Goal: Find specific page/section: Locate a particular part of the current website

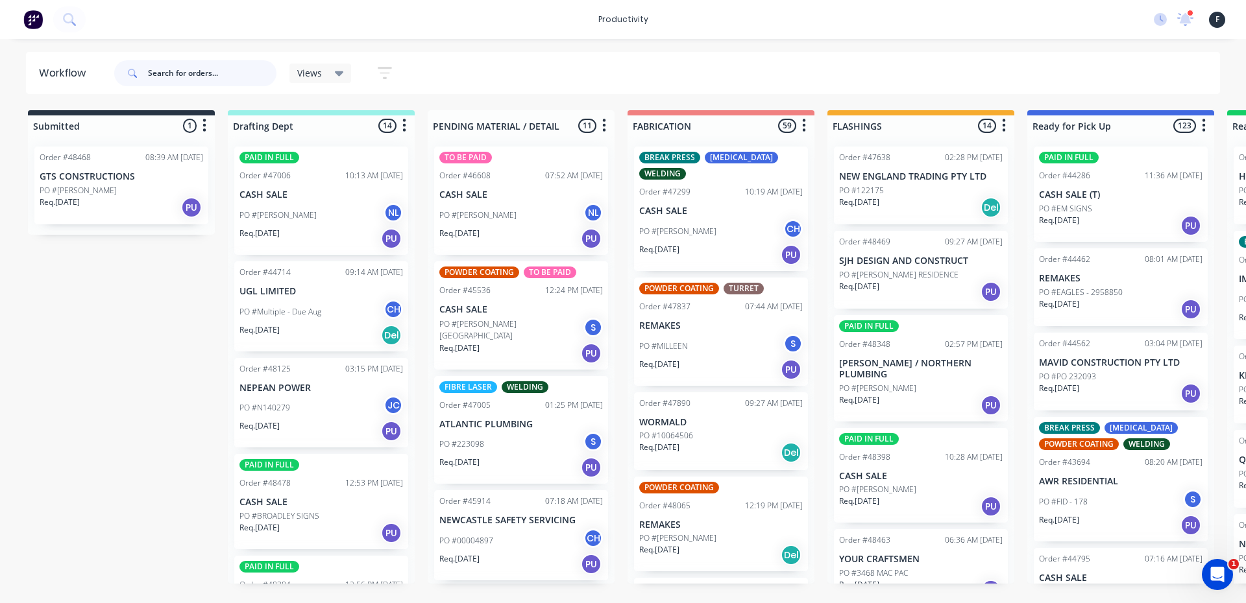
click at [208, 66] on input "text" at bounding box center [212, 73] width 128 height 26
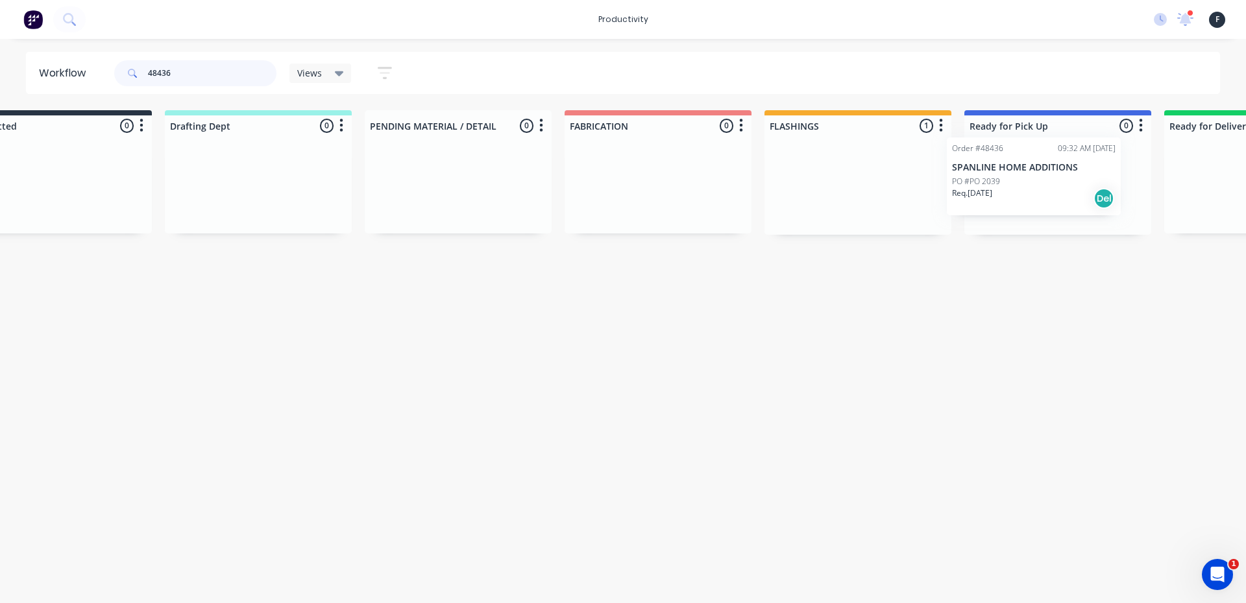
drag, startPoint x: 891, startPoint y: 208, endPoint x: 1007, endPoint y: 199, distance: 116.5
click at [1007, 199] on div "Submitted 0 Sort By Created date Required date Order number Customer name Most …" at bounding box center [1008, 172] width 2163 height 125
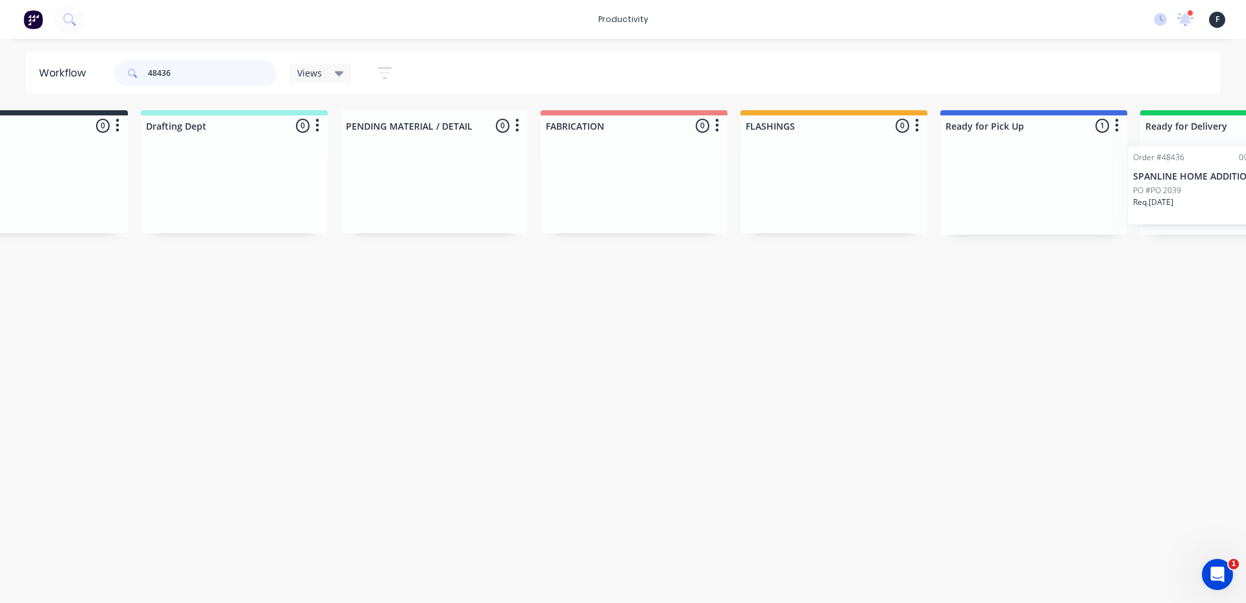
drag, startPoint x: 1007, startPoint y: 199, endPoint x: 1175, endPoint y: 198, distance: 168.0
click at [1175, 198] on div "Submitted 0 Sort By Created date Required date Order number Customer name Most …" at bounding box center [984, 172] width 2163 height 125
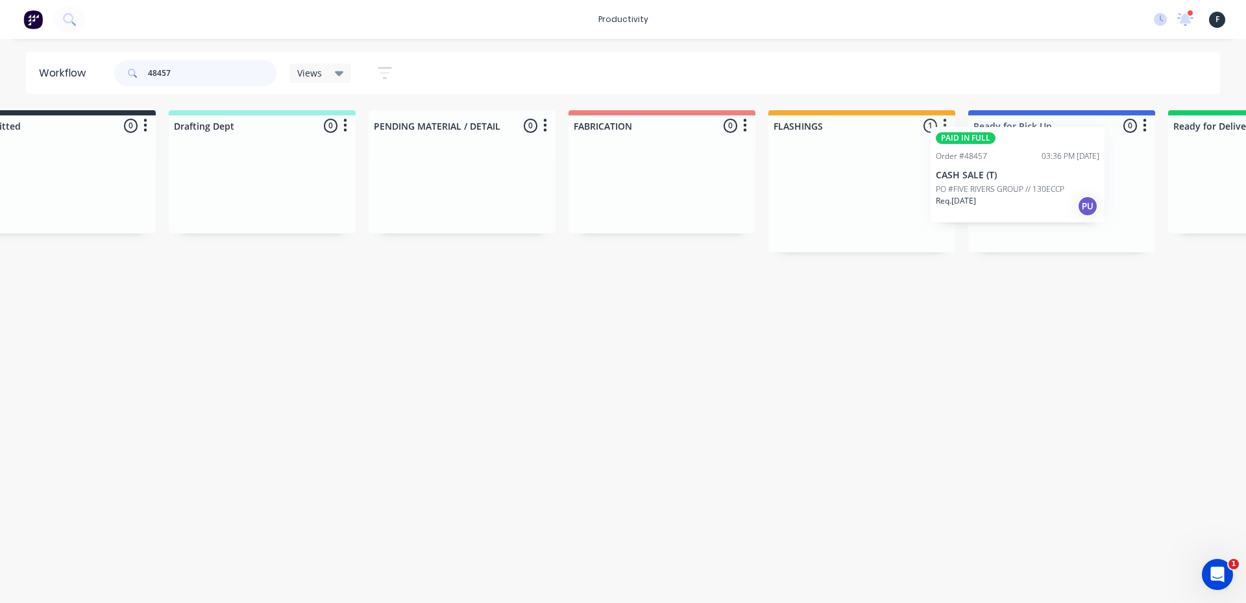
scroll to position [0, 80]
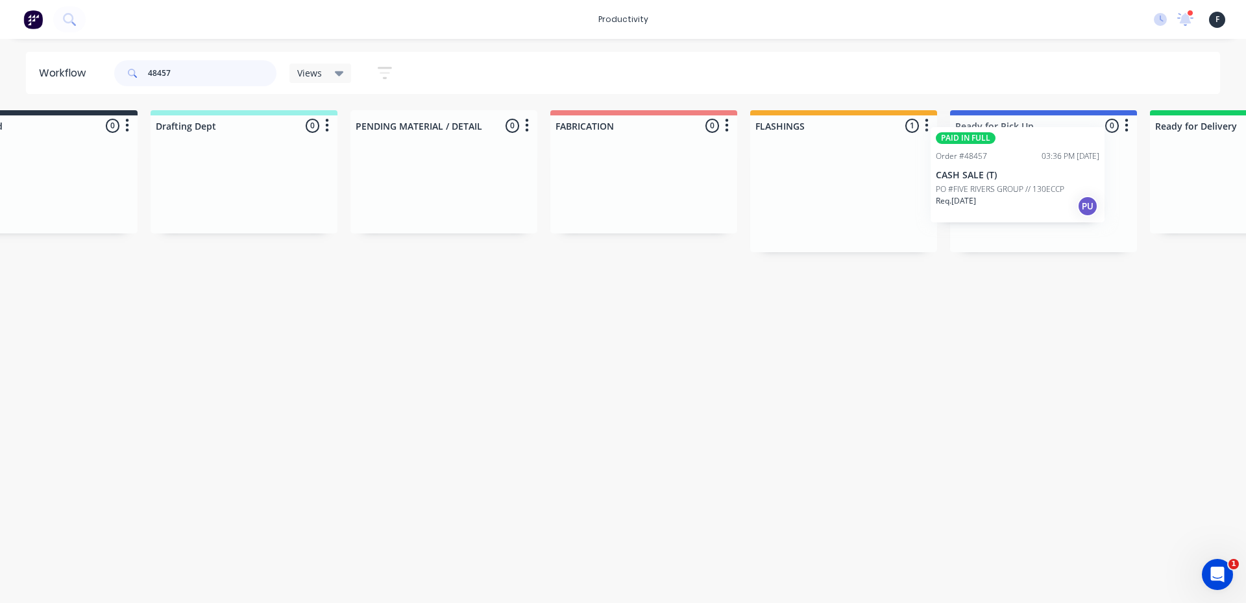
drag, startPoint x: 913, startPoint y: 217, endPoint x: 1011, endPoint y: 206, distance: 99.2
click at [1018, 201] on div "Submitted 0 Sort By Created date Required date Order number Customer name Most …" at bounding box center [993, 181] width 2163 height 142
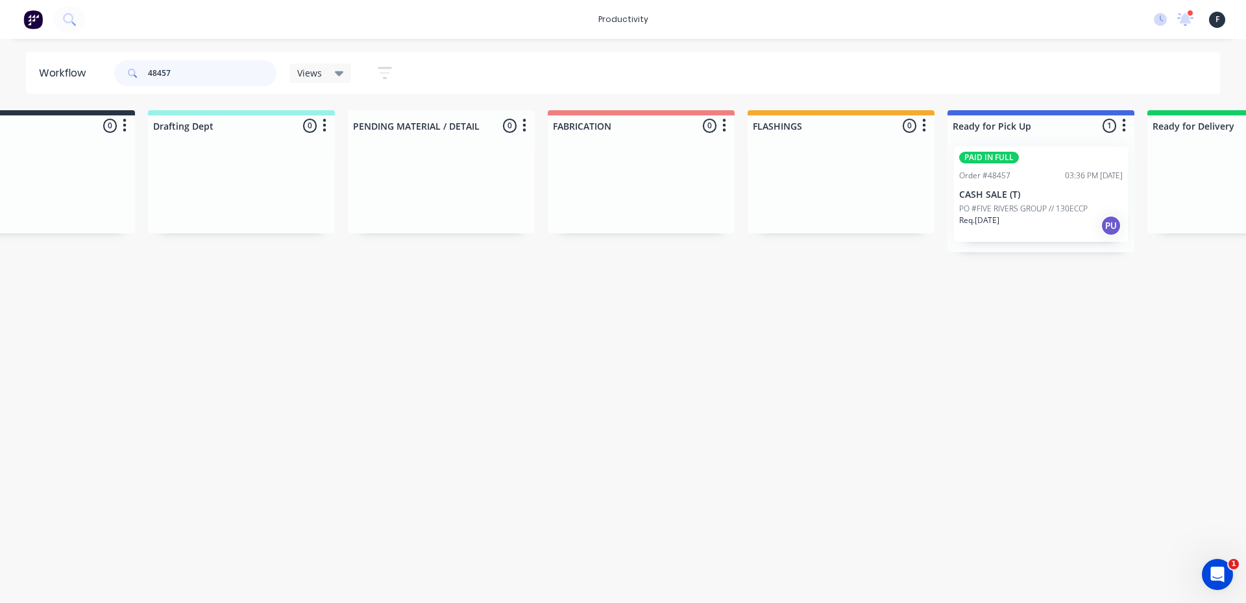
type input "48457"
click at [1008, 206] on p "PO #FIVE RIVERS GROUP // 130ECCP" at bounding box center [1023, 209] width 128 height 12
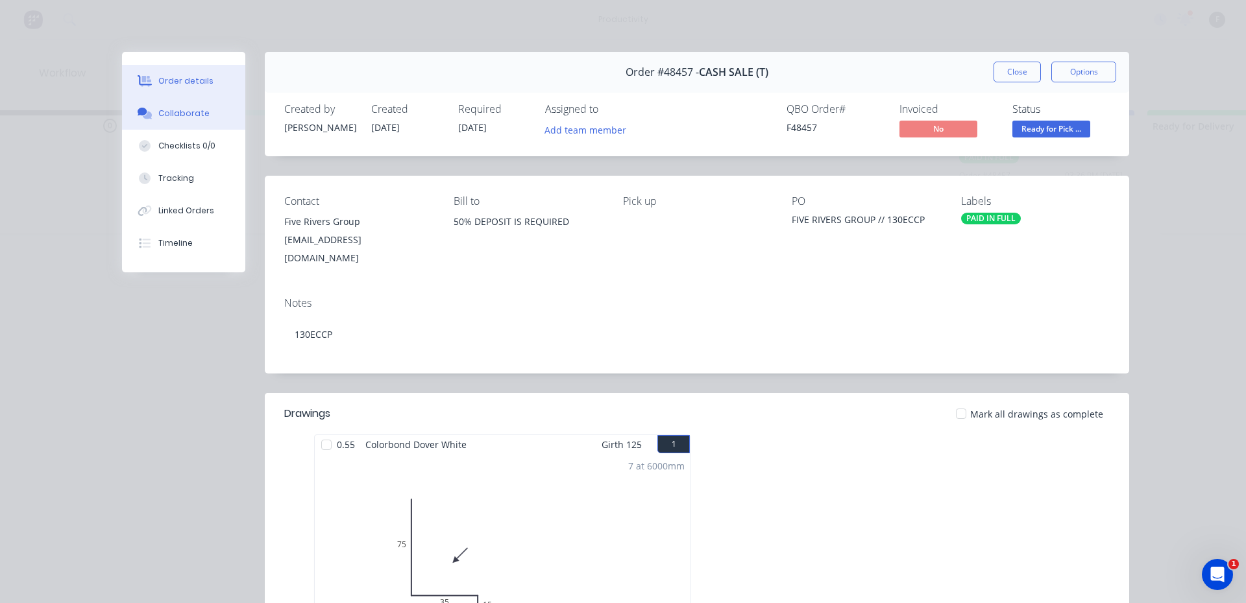
click at [197, 116] on div "Collaborate" at bounding box center [183, 114] width 51 height 12
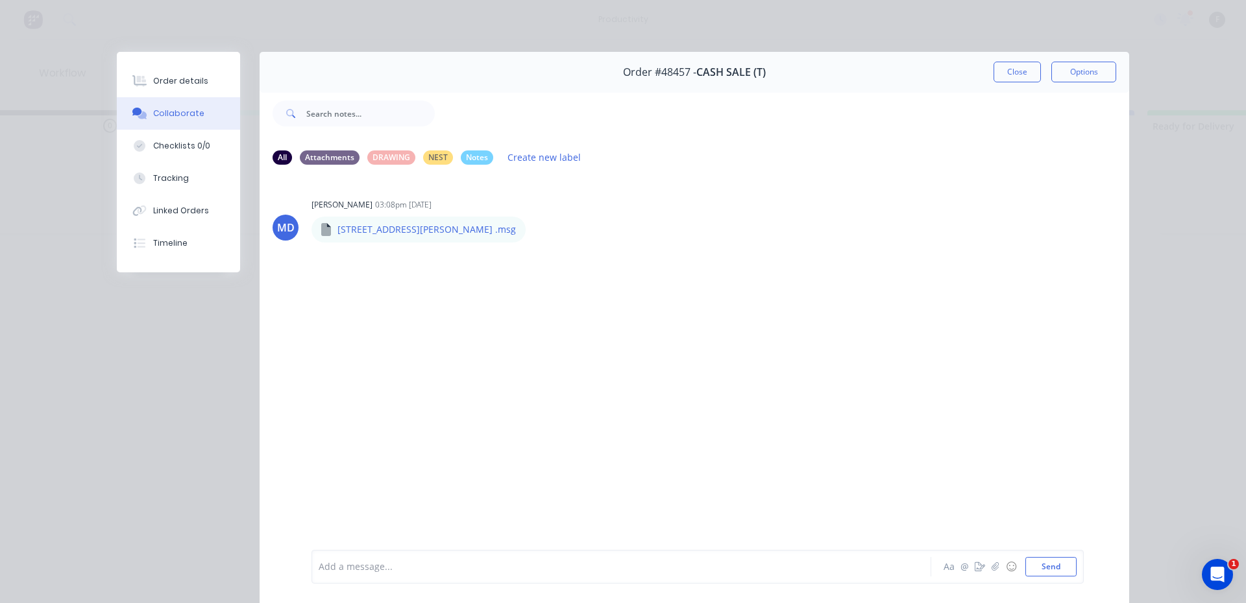
click at [488, 570] on div at bounding box center [603, 567] width 568 height 14
click at [1014, 75] on button "Close" at bounding box center [1016, 72] width 47 height 21
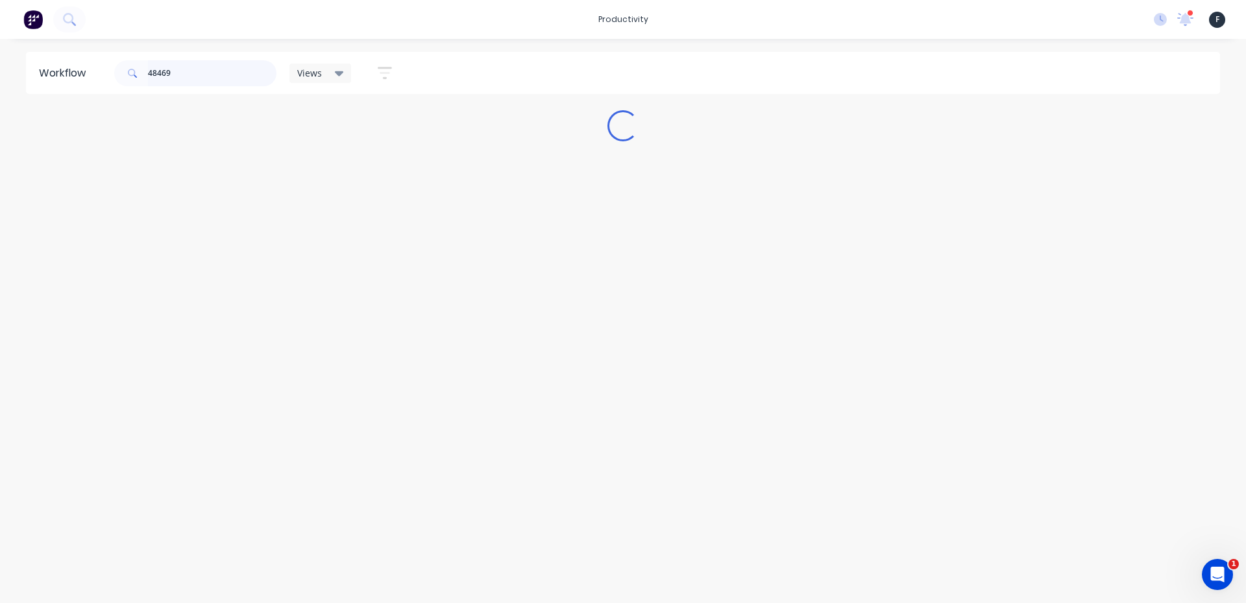
scroll to position [0, 0]
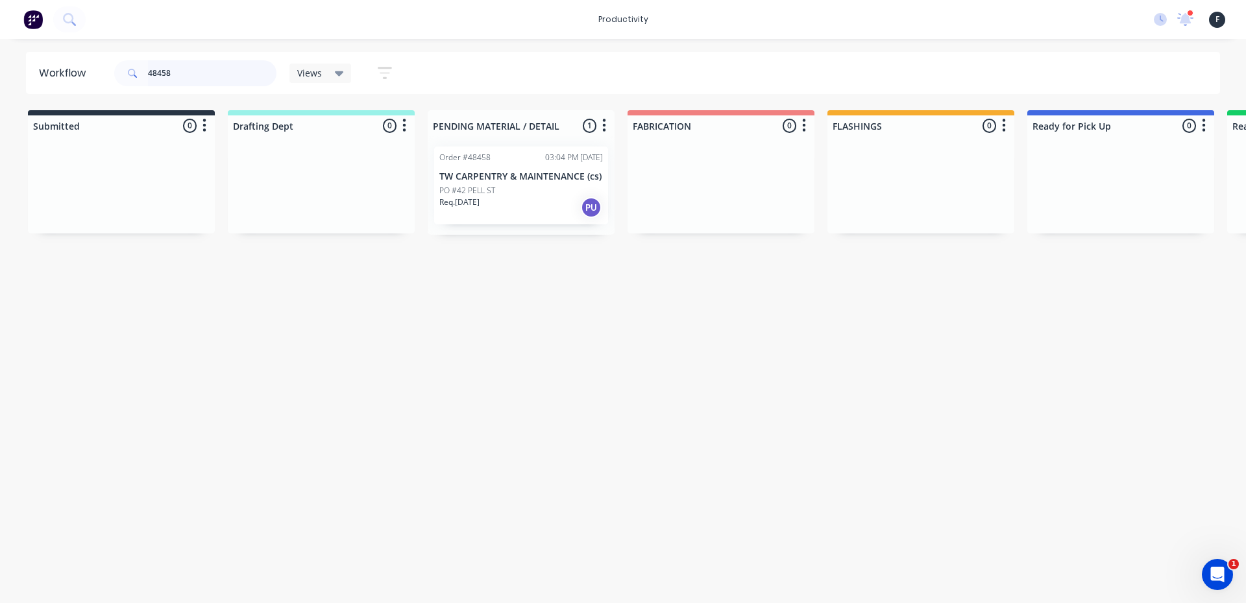
type input "48458"
click at [543, 202] on div "Req. 14/10/25 PU" at bounding box center [520, 208] width 163 height 22
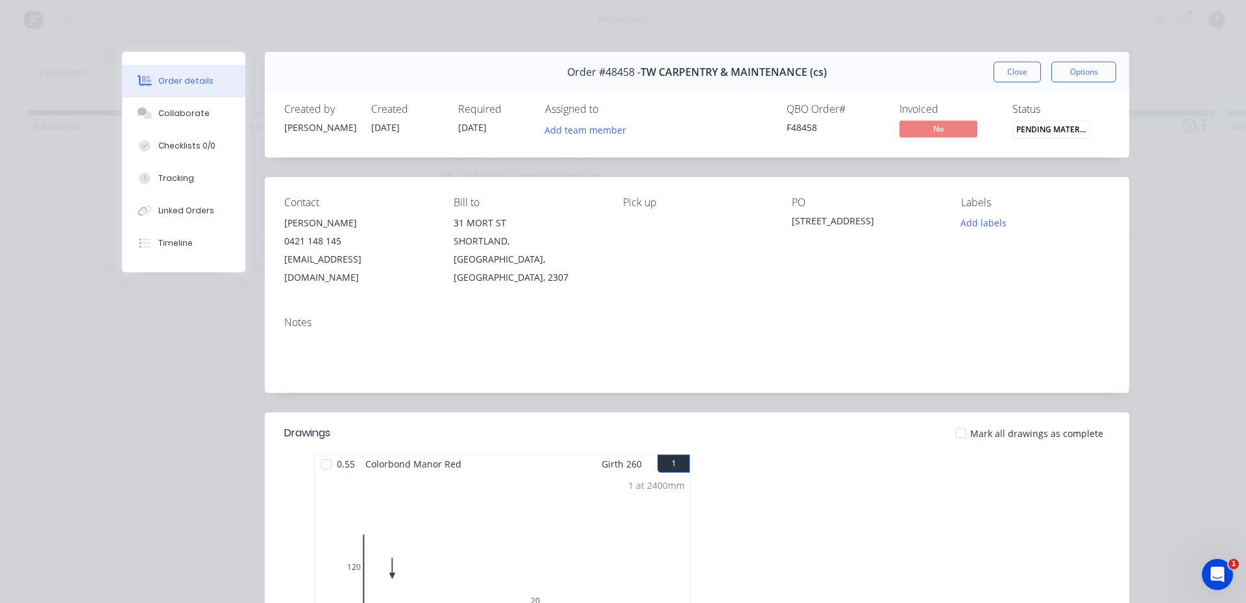
click at [330, 458] on div at bounding box center [326, 465] width 26 height 26
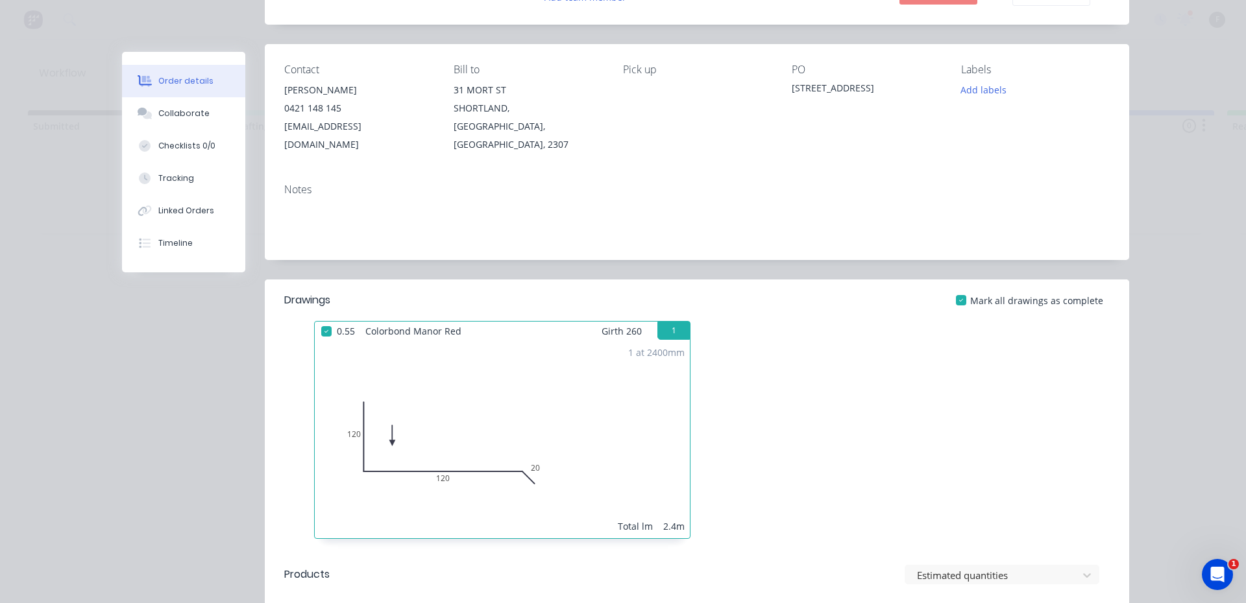
scroll to position [389, 0]
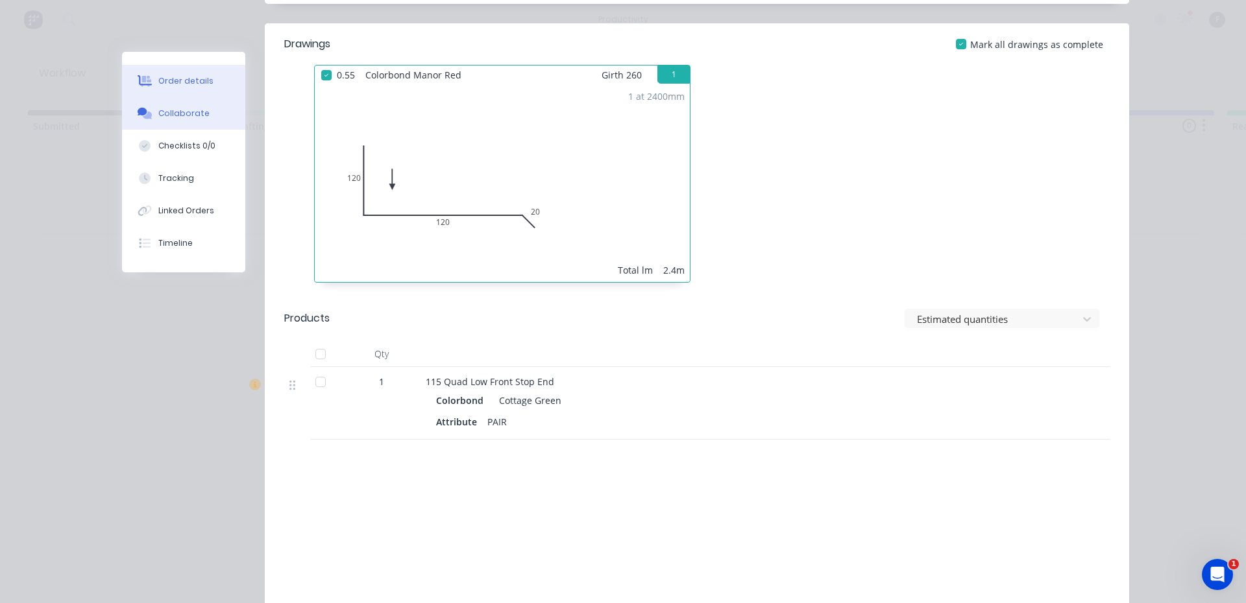
click at [224, 118] on button "Collaborate" at bounding box center [183, 113] width 123 height 32
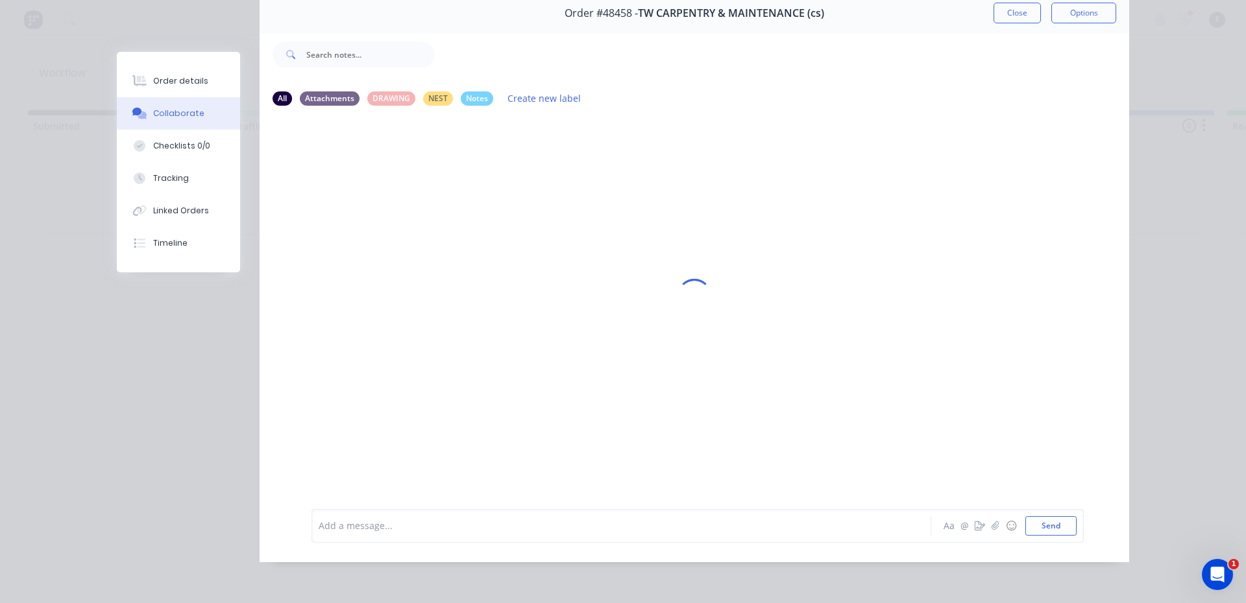
scroll to position [0, 0]
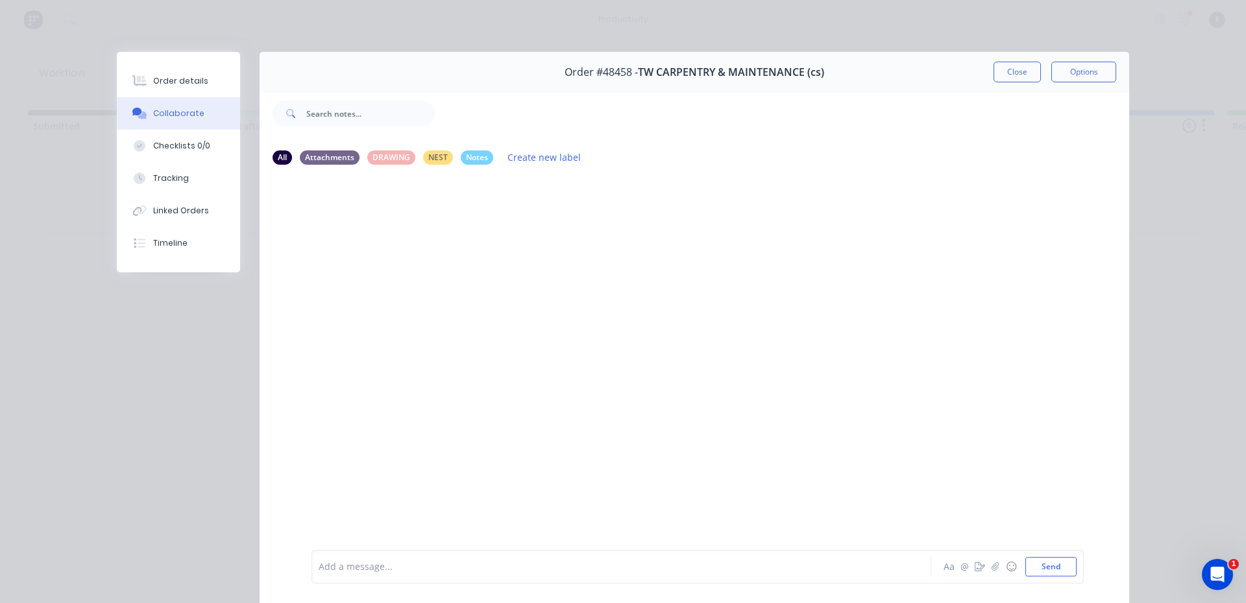
click at [402, 562] on div at bounding box center [603, 567] width 568 height 14
click at [1027, 63] on button "Close" at bounding box center [1016, 72] width 47 height 21
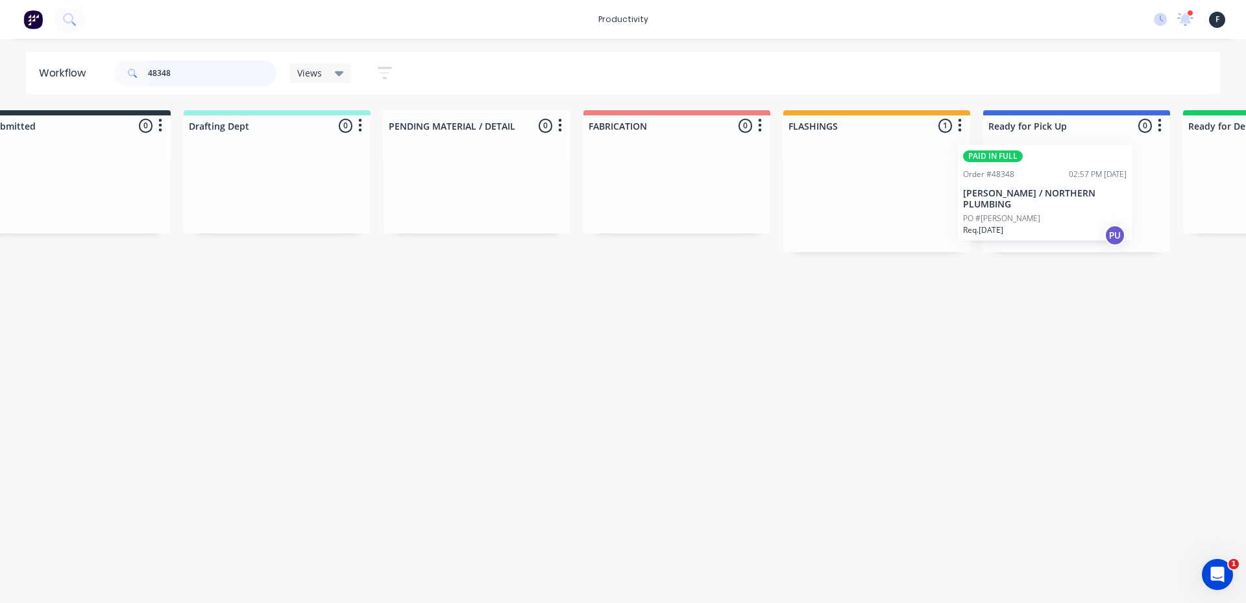
drag, startPoint x: 892, startPoint y: 214, endPoint x: 1022, endPoint y: 213, distance: 130.4
click at [1022, 213] on div "Submitted 0 Sort By Created date Required date Order number Customer name Most …" at bounding box center [1027, 181] width 2163 height 142
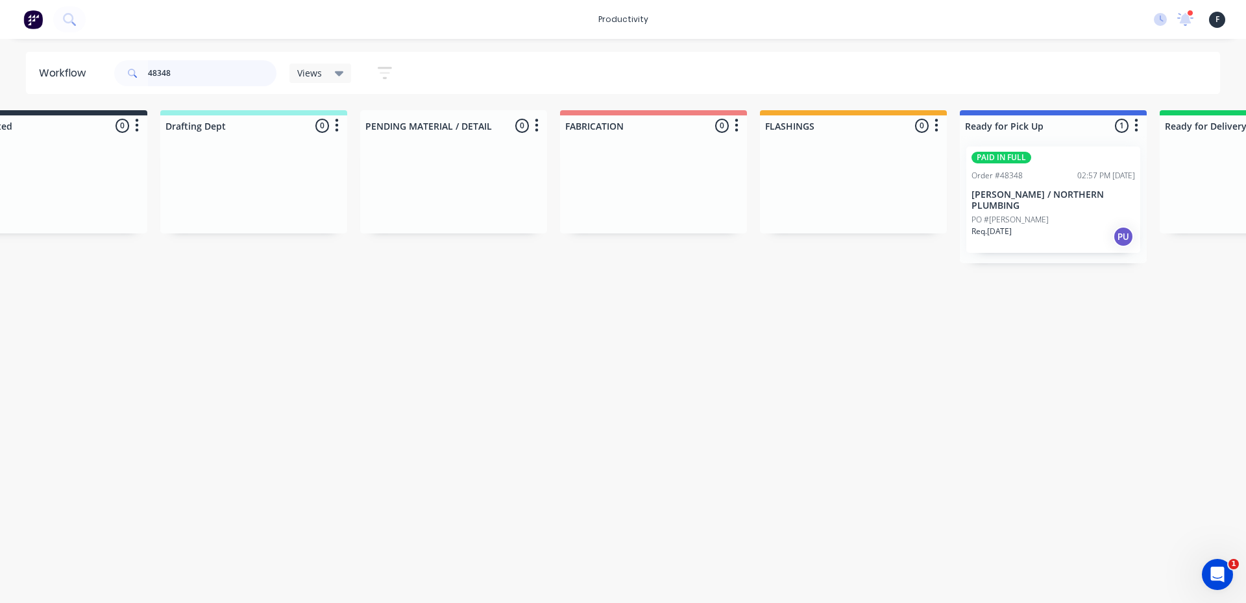
type input "48348"
click at [1022, 214] on div "PO #[PERSON_NAME]" at bounding box center [1052, 220] width 163 height 12
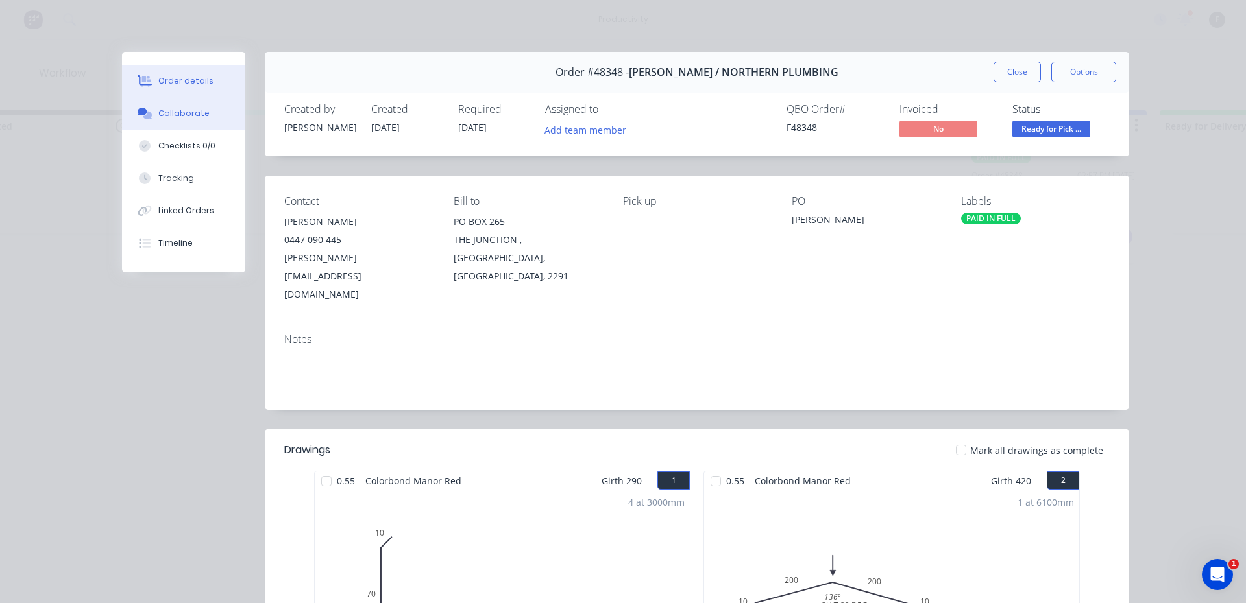
click at [187, 121] on button "Collaborate" at bounding box center [183, 113] width 123 height 32
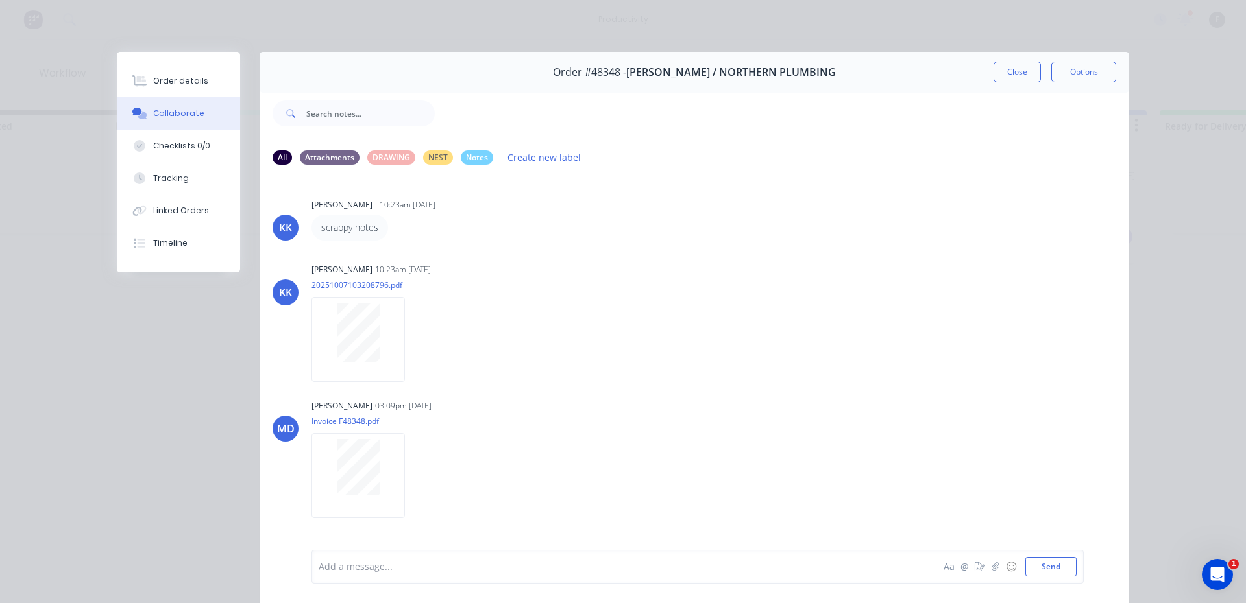
click at [446, 557] on div "Add a message... Aa @ ☺ Send" at bounding box center [697, 567] width 772 height 34
click at [451, 566] on div at bounding box center [603, 567] width 568 height 14
click at [1011, 60] on div "Order #48348 - RJ EDWARDS / NORTHERN PLUMBING Close Options" at bounding box center [693, 72] width 869 height 41
click at [1000, 69] on button "Close" at bounding box center [1016, 72] width 47 height 21
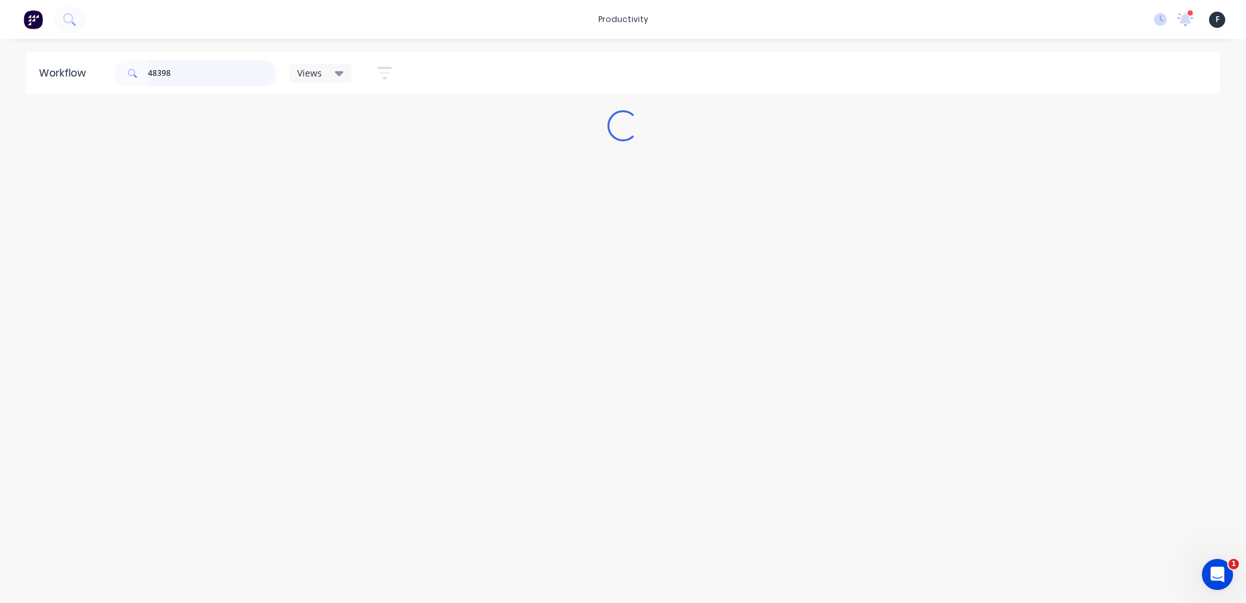
scroll to position [0, 0]
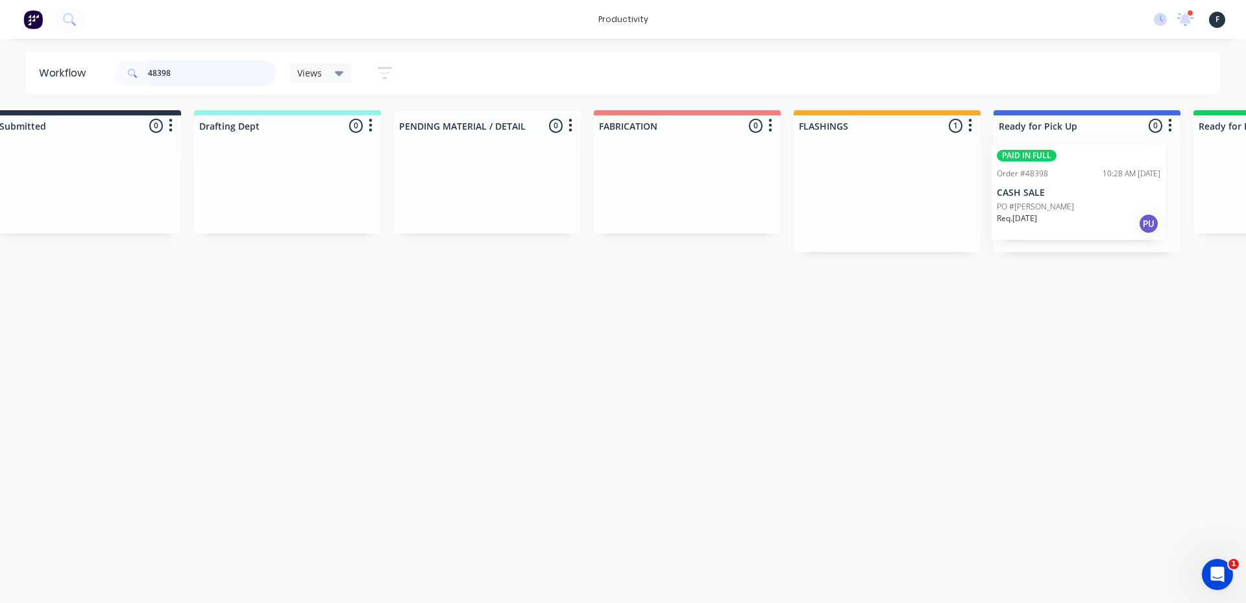
drag, startPoint x: 939, startPoint y: 205, endPoint x: 1107, endPoint y: 202, distance: 168.0
click at [1107, 202] on div "Submitted 0 Sort By Created date Required date Order number Customer name Most …" at bounding box center [1038, 181] width 2163 height 142
type input "48398"
click at [1111, 201] on div "PAID IN FULL Order #48398 10:28 AM 08/10/25 CASH SALE PO #BERNIE Req. 13/10/25 …" at bounding box center [1085, 194] width 174 height 95
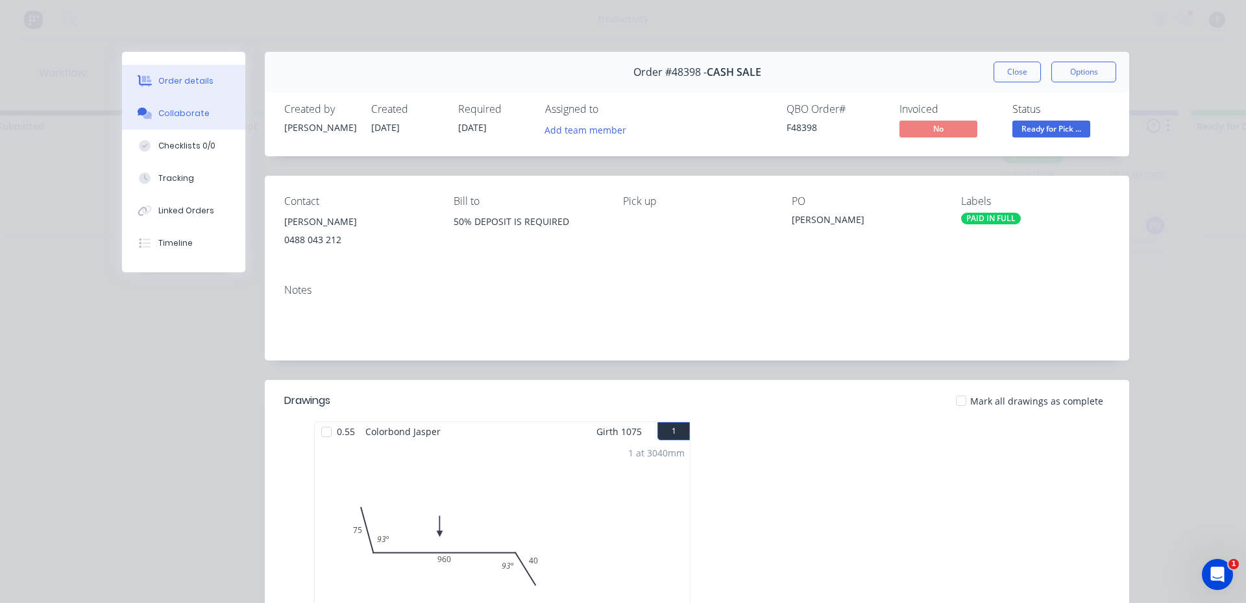
click at [169, 101] on button "Collaborate" at bounding box center [183, 113] width 123 height 32
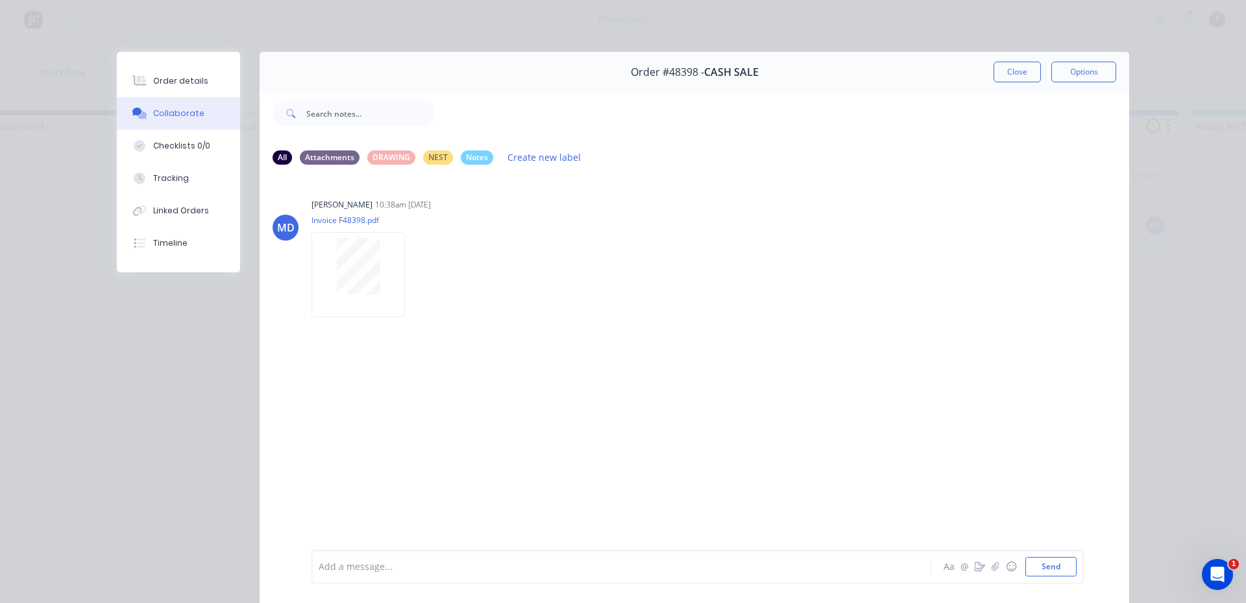
click at [554, 569] on div at bounding box center [603, 567] width 568 height 14
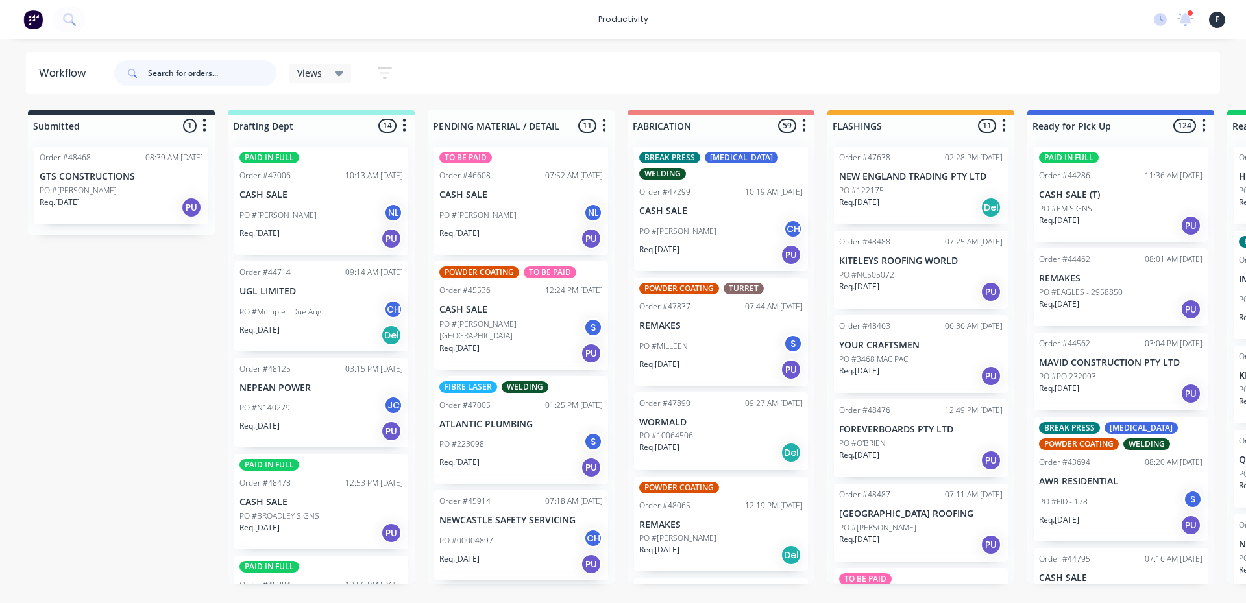
click at [218, 76] on input "text" at bounding box center [212, 73] width 128 height 26
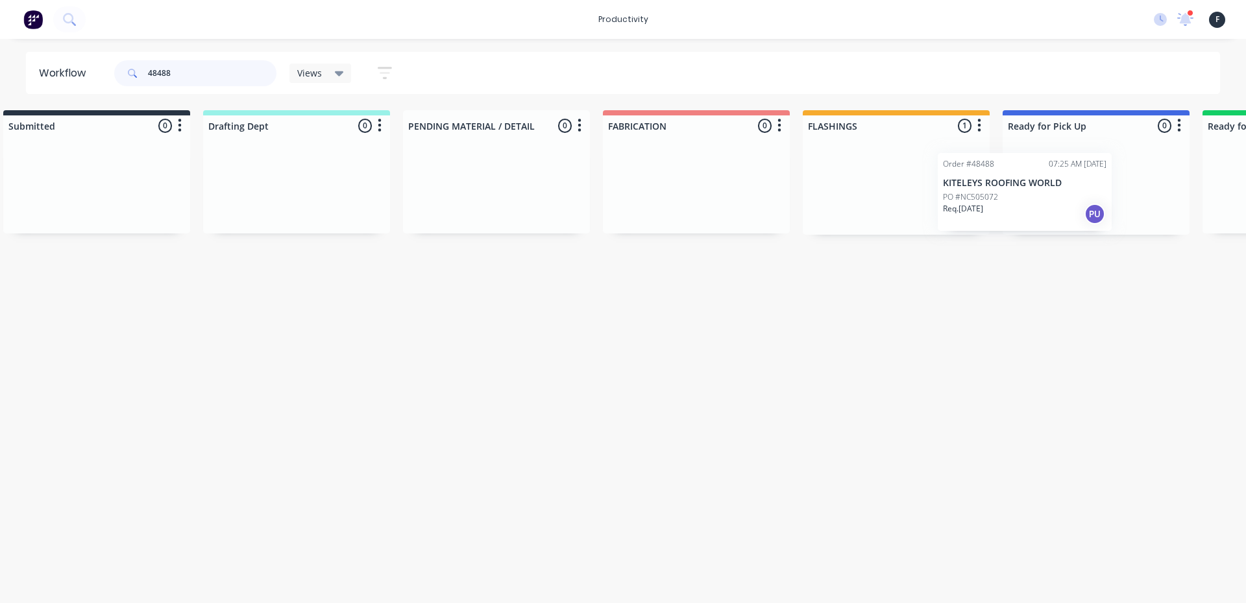
drag, startPoint x: 921, startPoint y: 191, endPoint x: 1032, endPoint y: 198, distance: 111.1
click at [1032, 198] on div "Submitted 0 Sort By Created date Required date Order number Customer name Most …" at bounding box center [1047, 172] width 2163 height 125
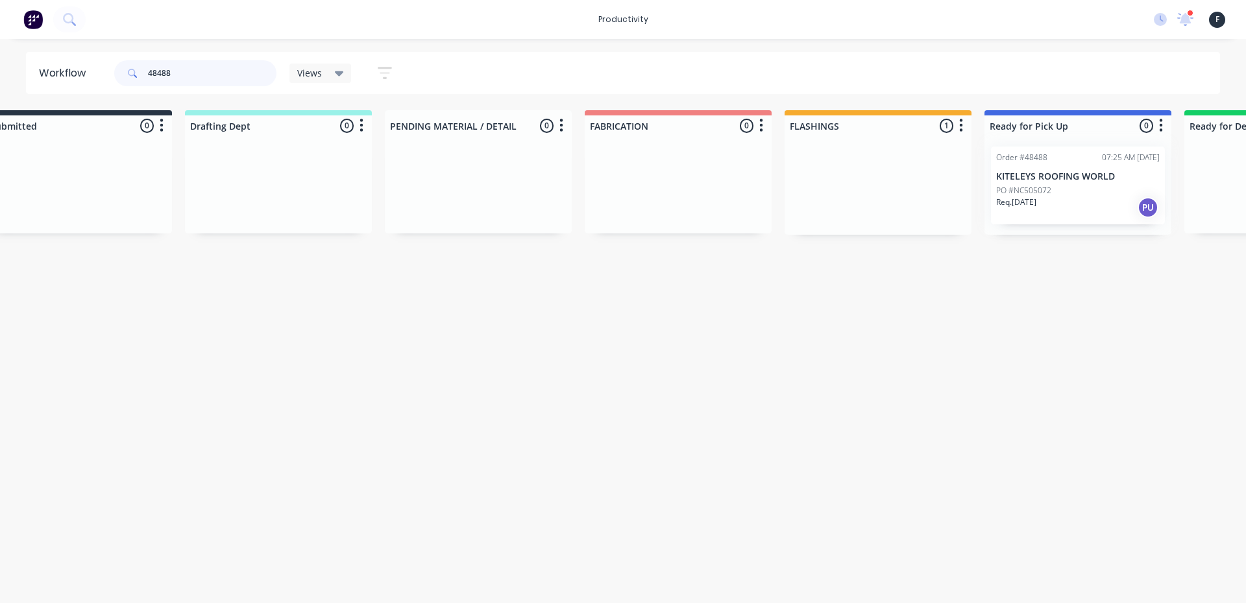
type input "48488"
click at [1042, 195] on div at bounding box center [1077, 185] width 187 height 99
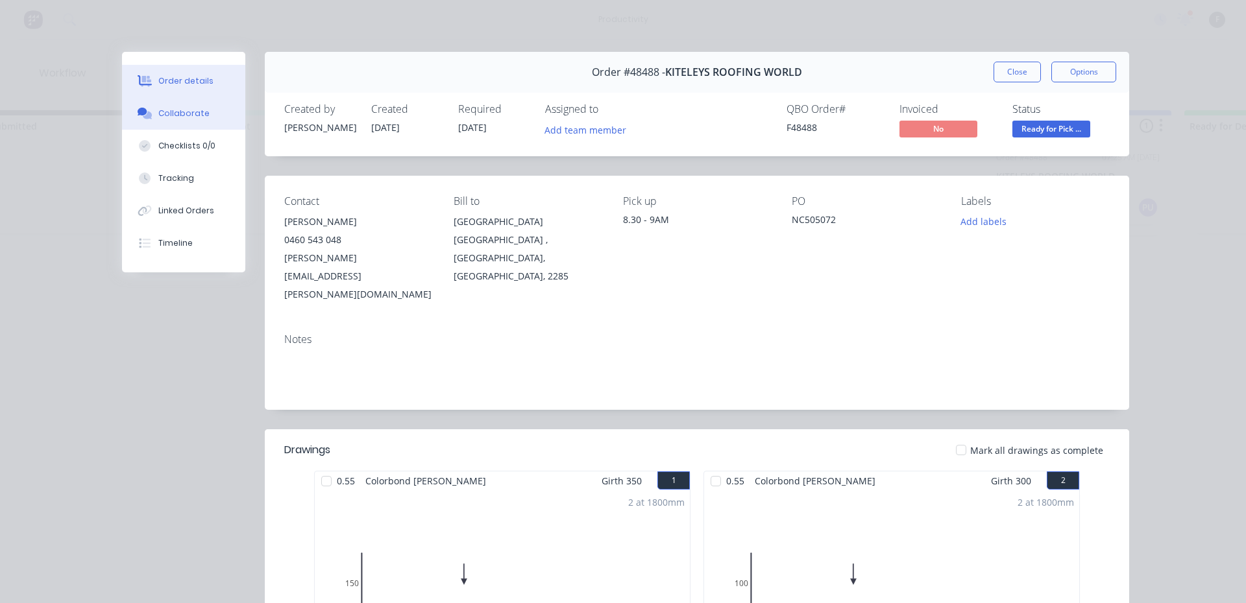
click at [202, 120] on button "Collaborate" at bounding box center [183, 113] width 123 height 32
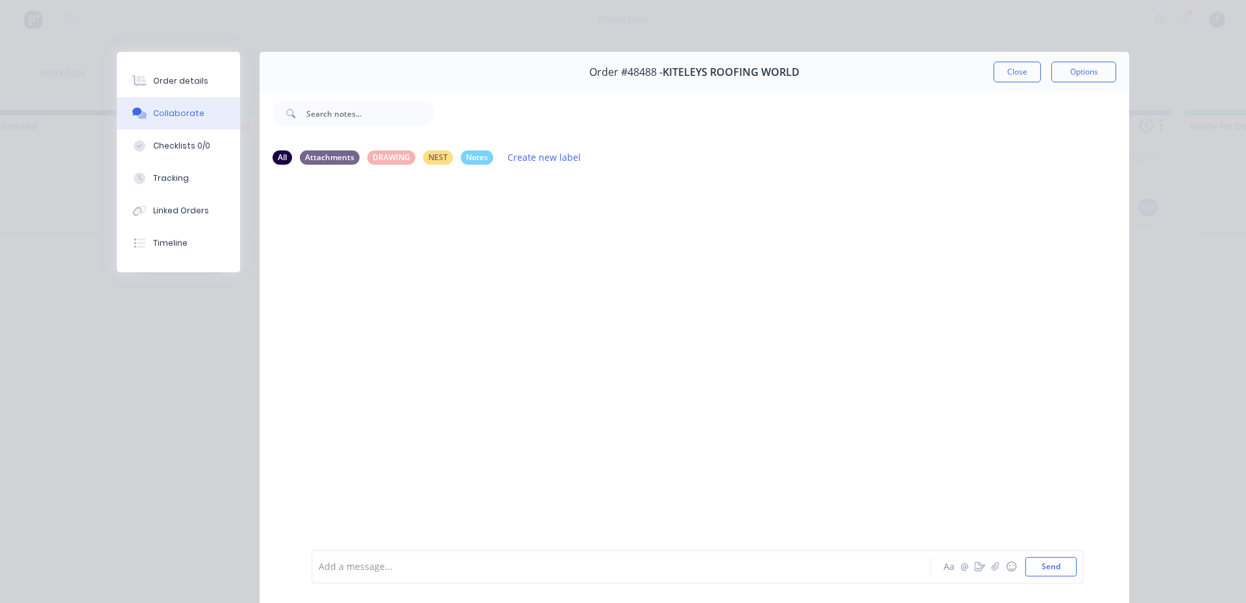
click at [365, 567] on div at bounding box center [603, 567] width 568 height 14
